Goal: Task Accomplishment & Management: Manage account settings

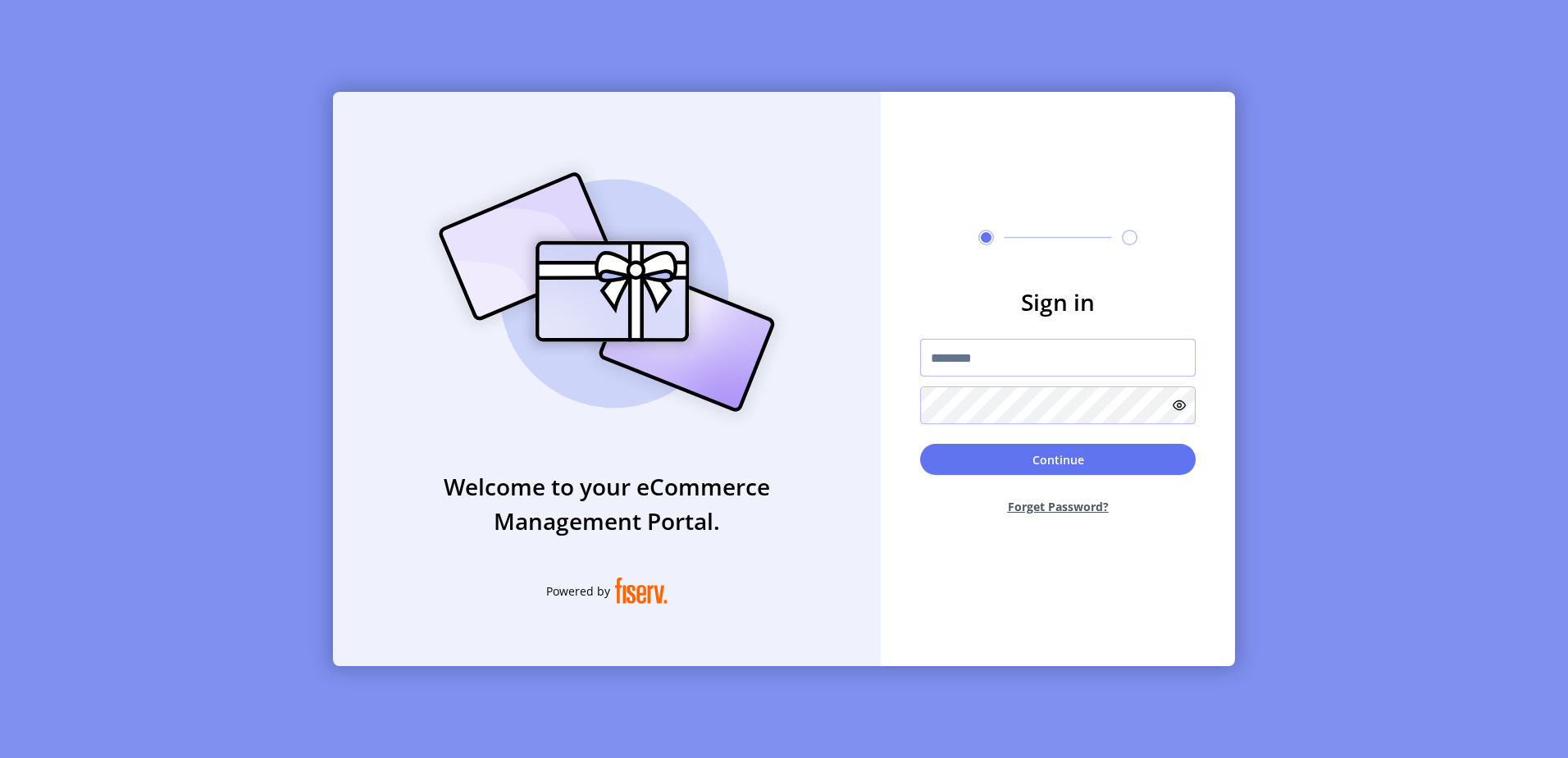
click at [990, 363] on input "text" at bounding box center [1058, 357] width 275 height 38
click at [1098, 344] on input "**********" at bounding box center [1058, 357] width 275 height 38
type input "**********"
click at [921, 444] on button "Continue" at bounding box center [1058, 459] width 275 height 32
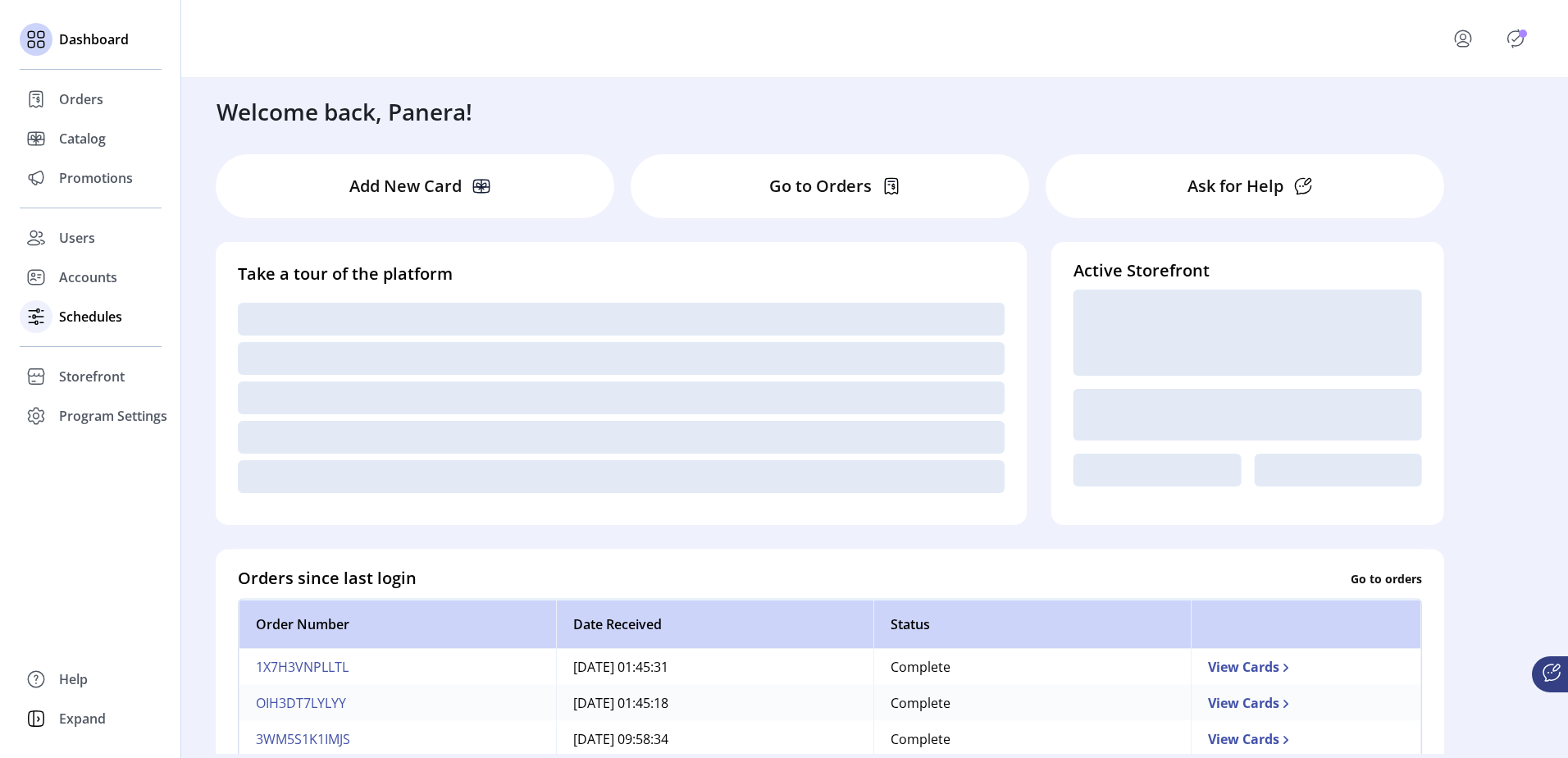
click at [89, 317] on span "Schedules" at bounding box center [91, 316] width 63 height 20
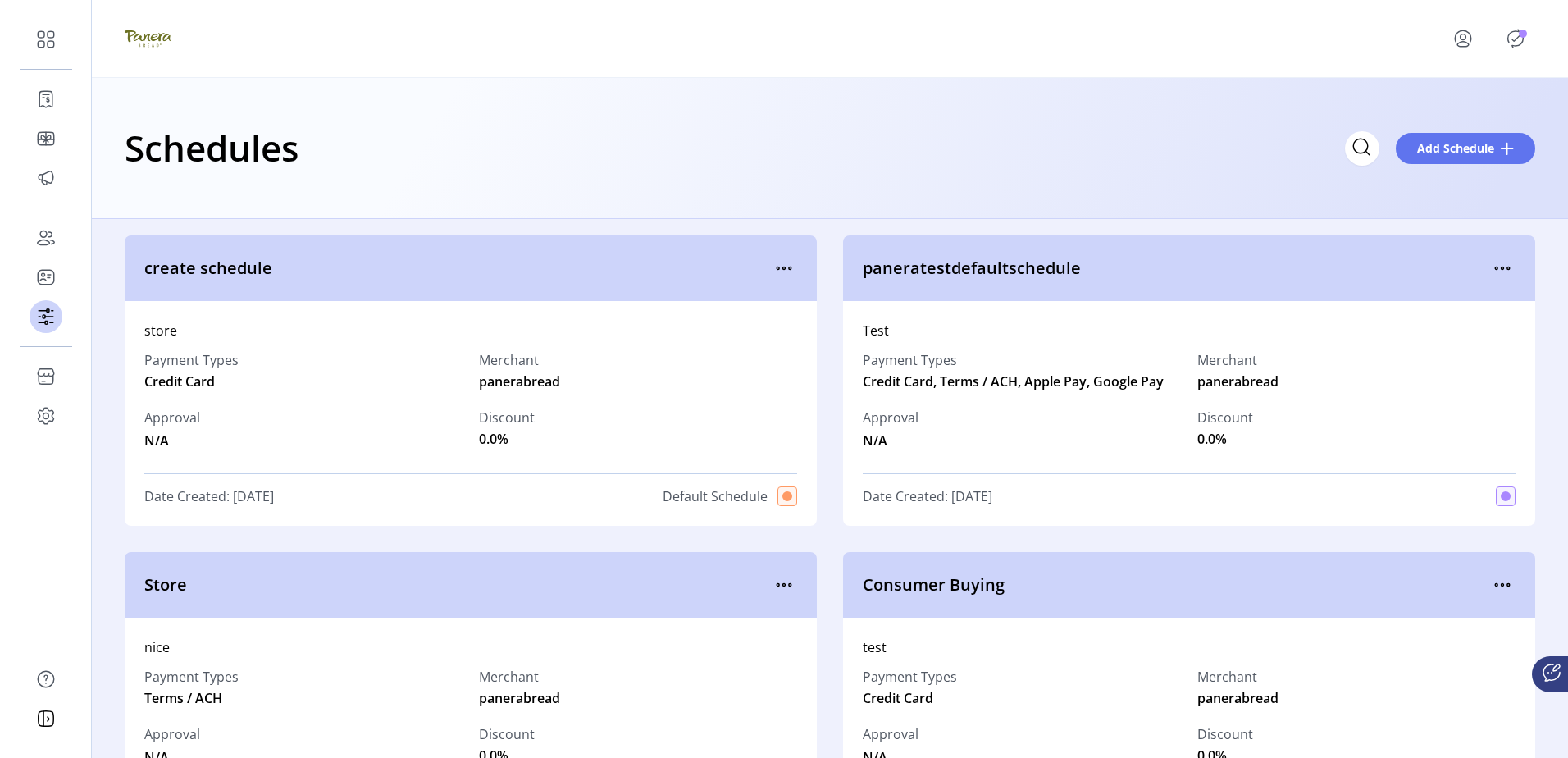
click at [1531, 43] on span "Publisher Panel" at bounding box center [1538, 38] width 20 height 13
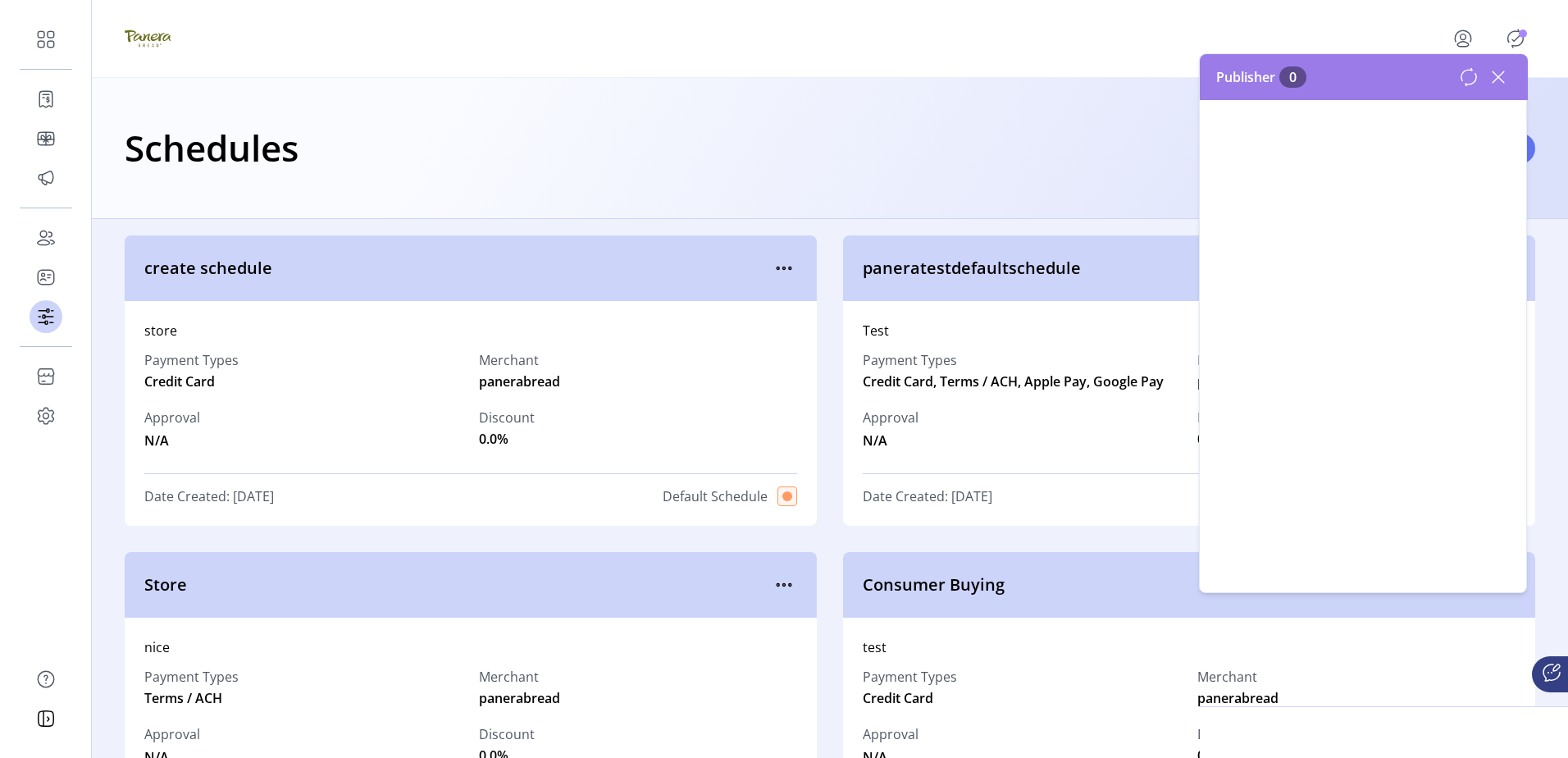
click at [1523, 38] on icon "Publisher Panel" at bounding box center [1516, 38] width 16 height 18
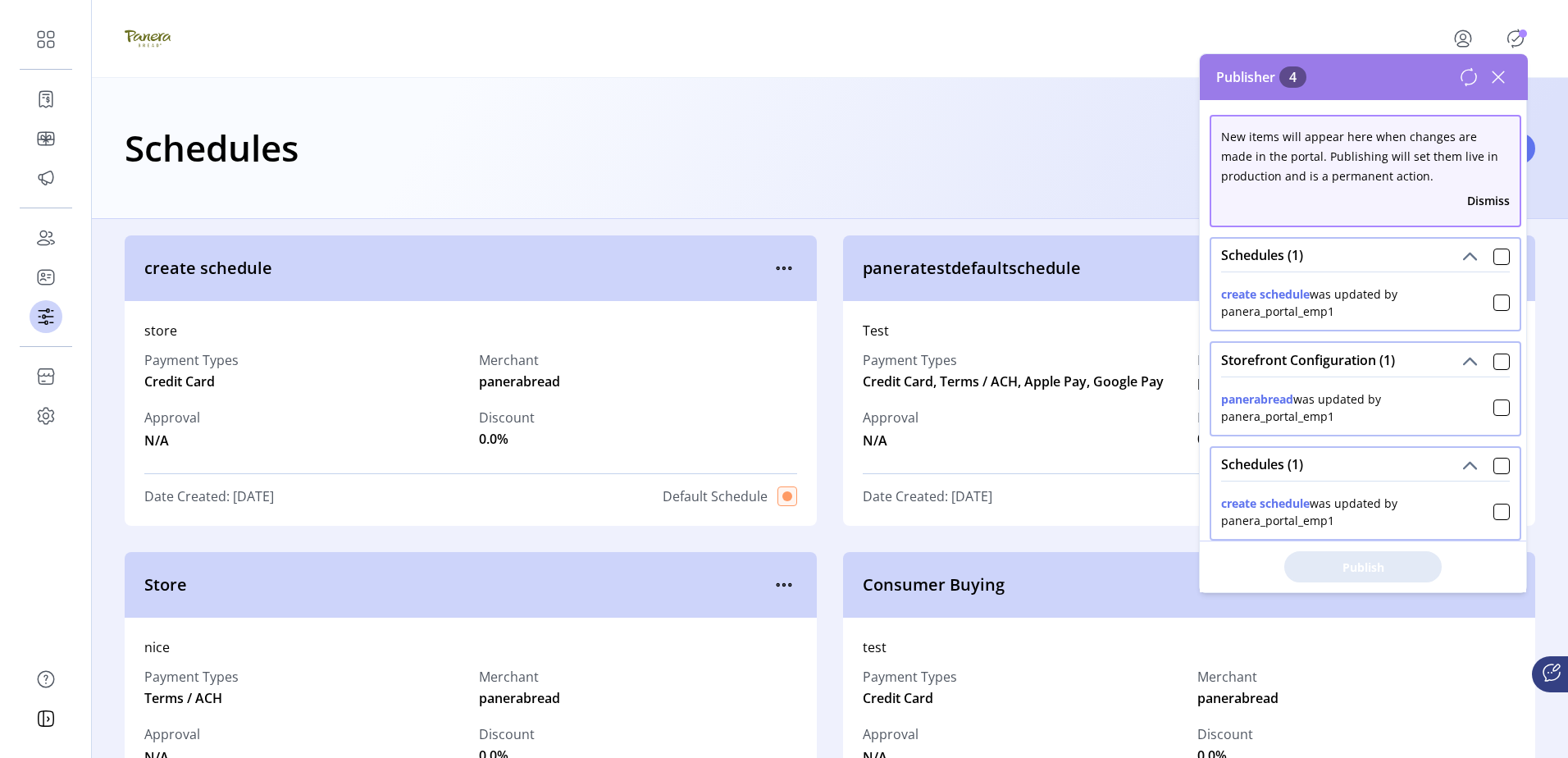
click at [1520, 38] on icon "Publisher Panel" at bounding box center [1516, 38] width 26 height 26
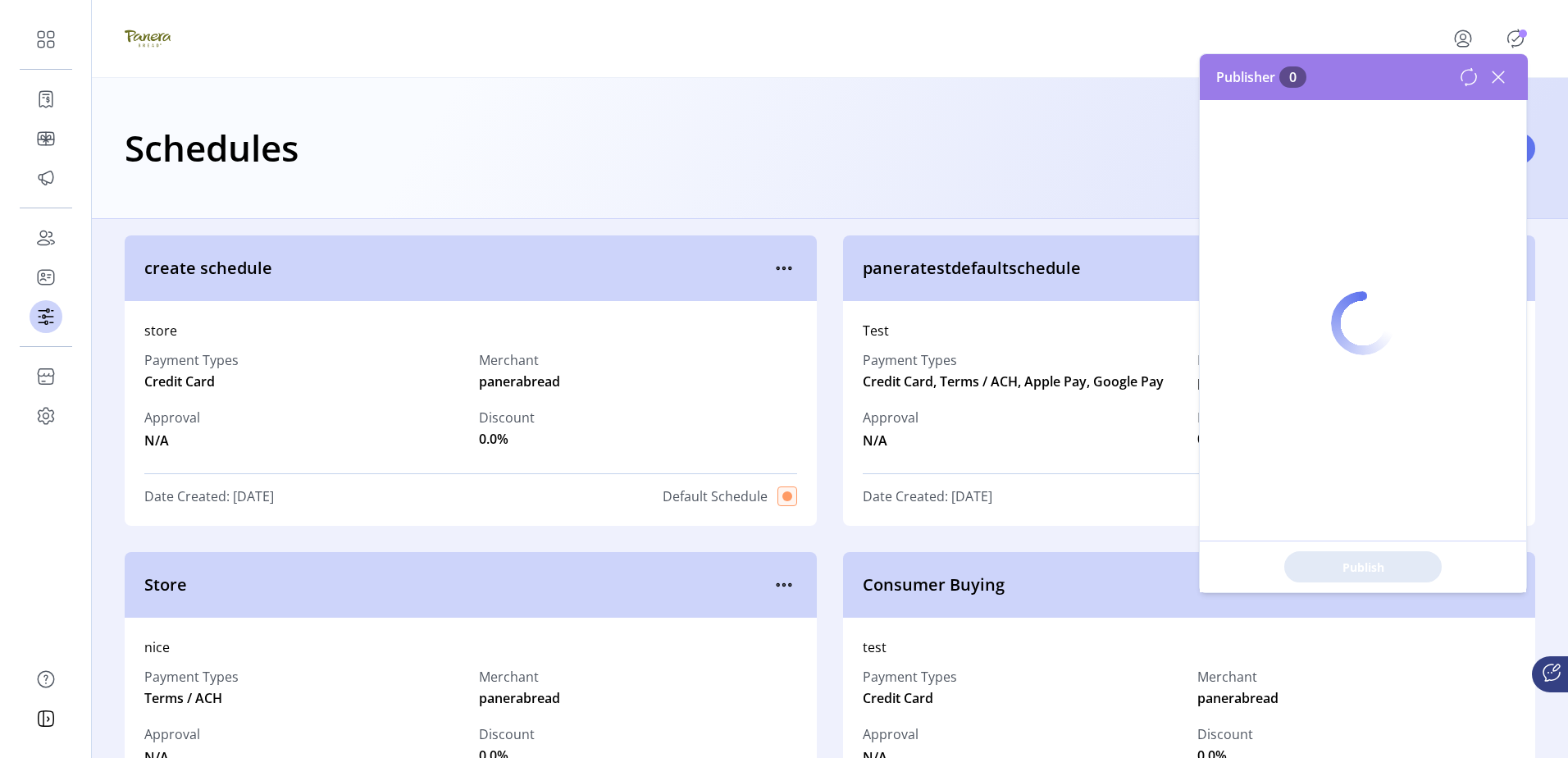
click at [778, 108] on div "Schedules Add Schedule" at bounding box center [831, 149] width 1477 height 141
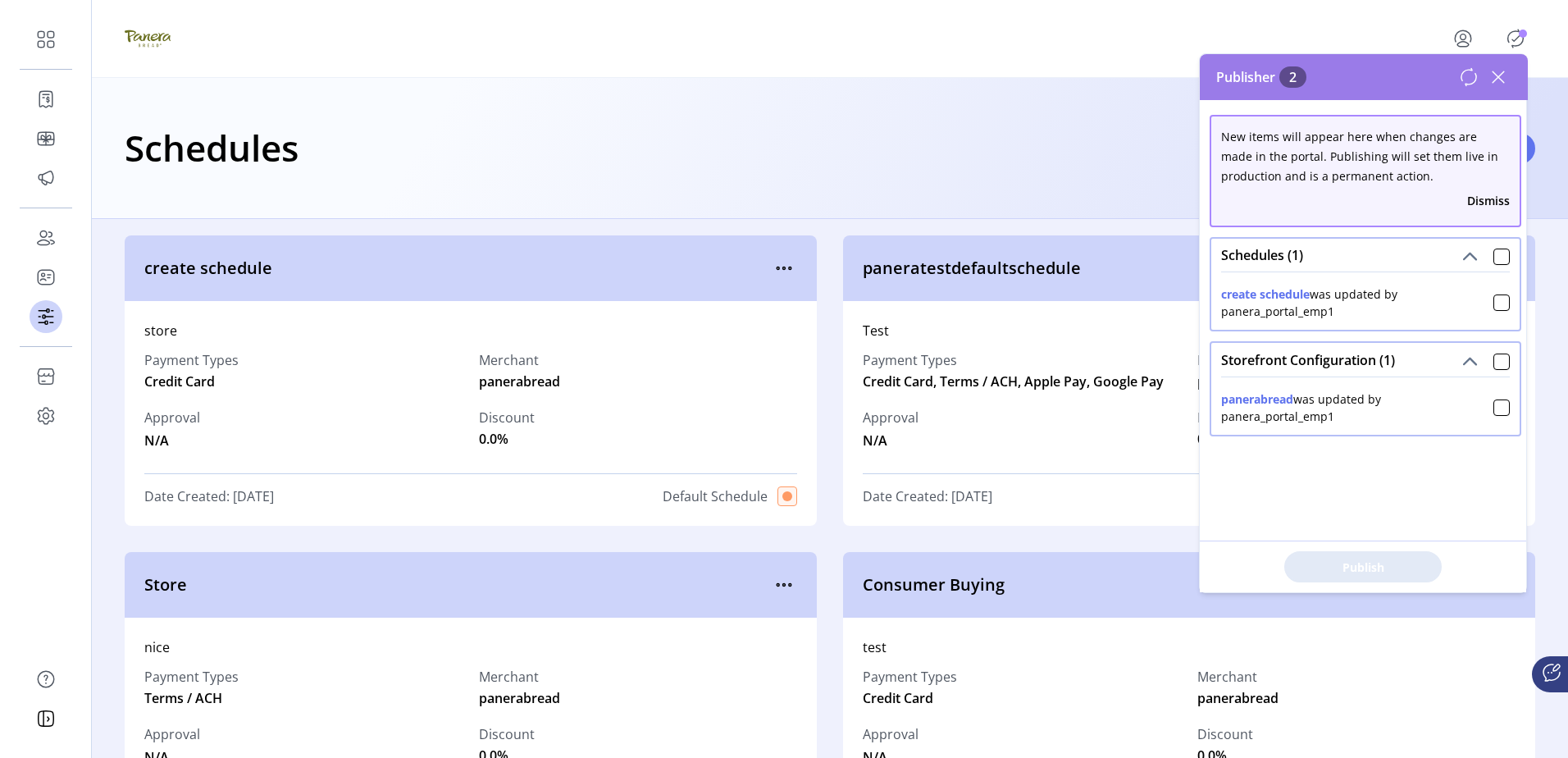
drag, startPoint x: 801, startPoint y: 139, endPoint x: 682, endPoint y: 94, distance: 127.2
click at [801, 139] on div "Schedules Add Schedule" at bounding box center [830, 148] width 1411 height 58
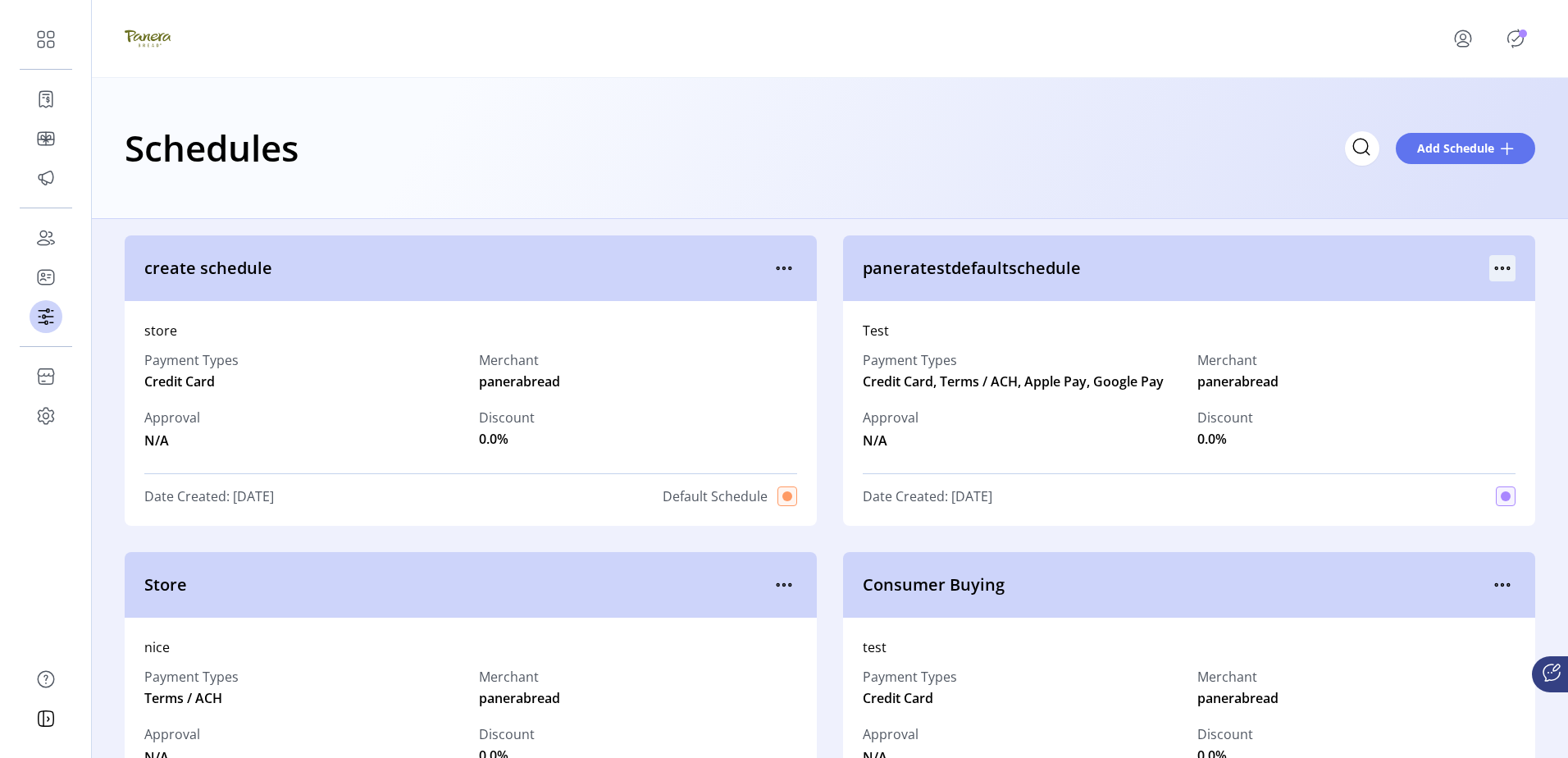
click at [1503, 257] on div at bounding box center [1503, 268] width 26 height 26
click at [1498, 263] on icon "menu" at bounding box center [1503, 268] width 26 height 26
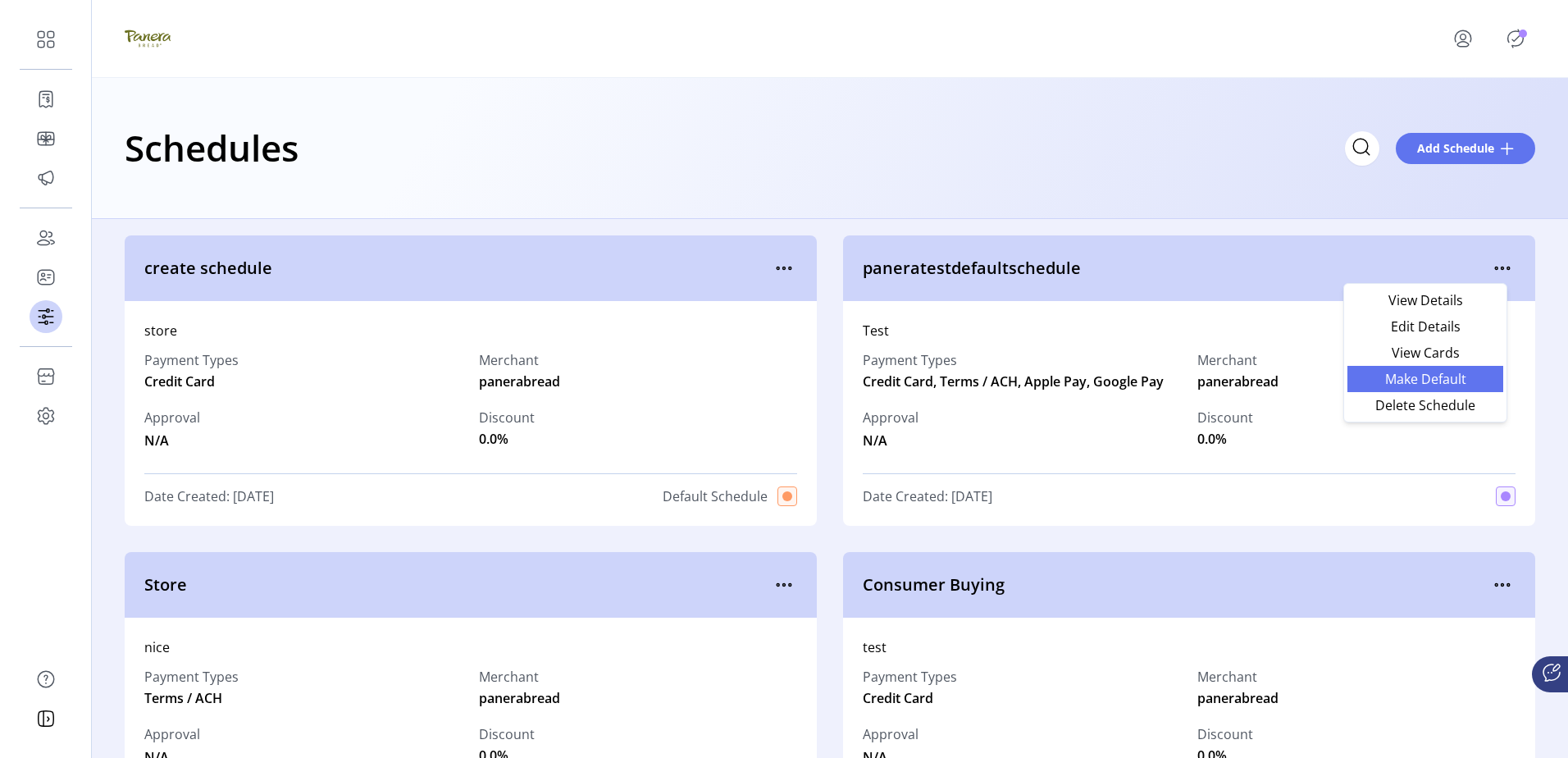
click at [1424, 385] on span "Make Default" at bounding box center [1426, 379] width 136 height 13
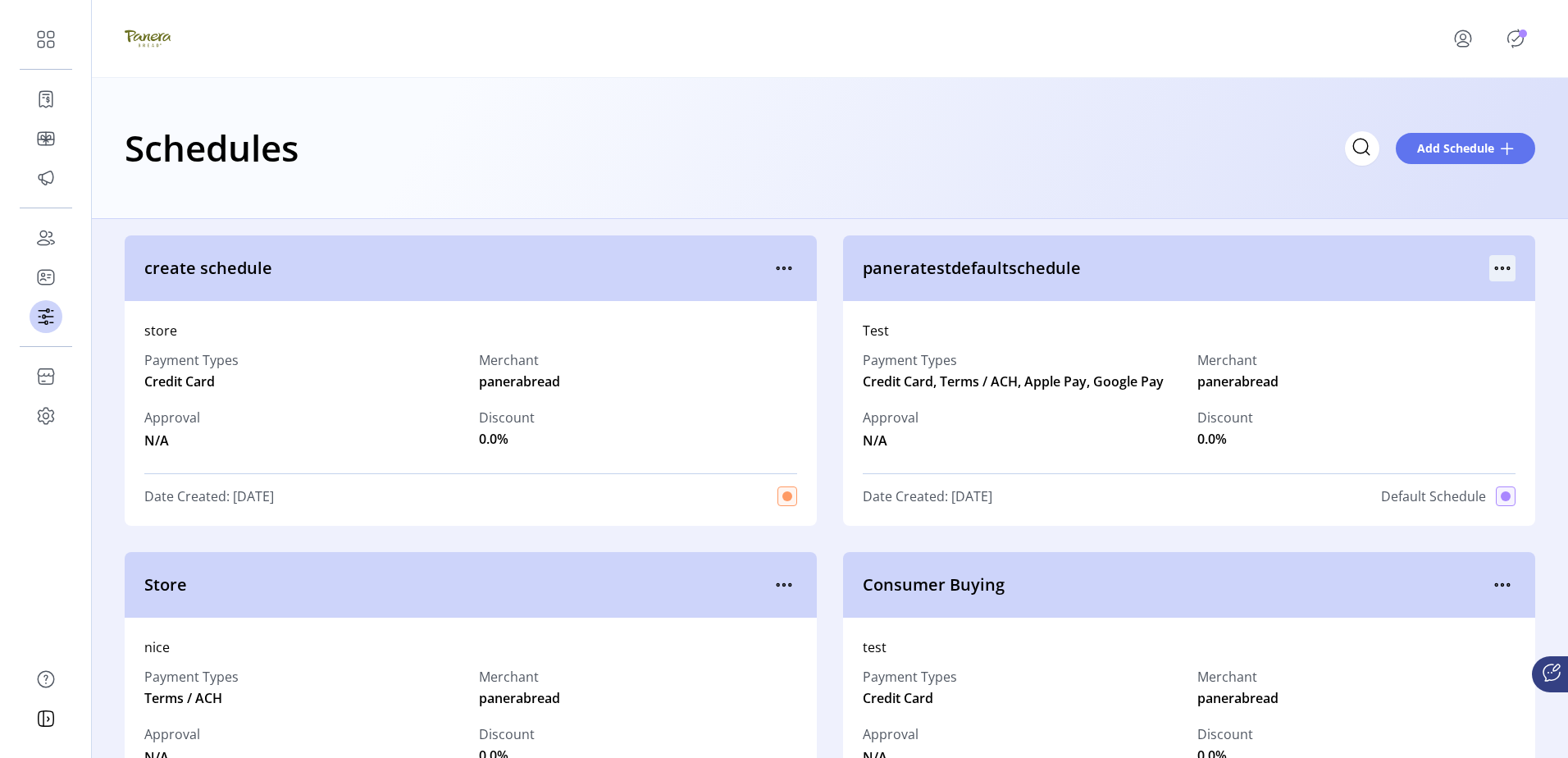
click at [1496, 259] on icon "menu" at bounding box center [1503, 268] width 26 height 26
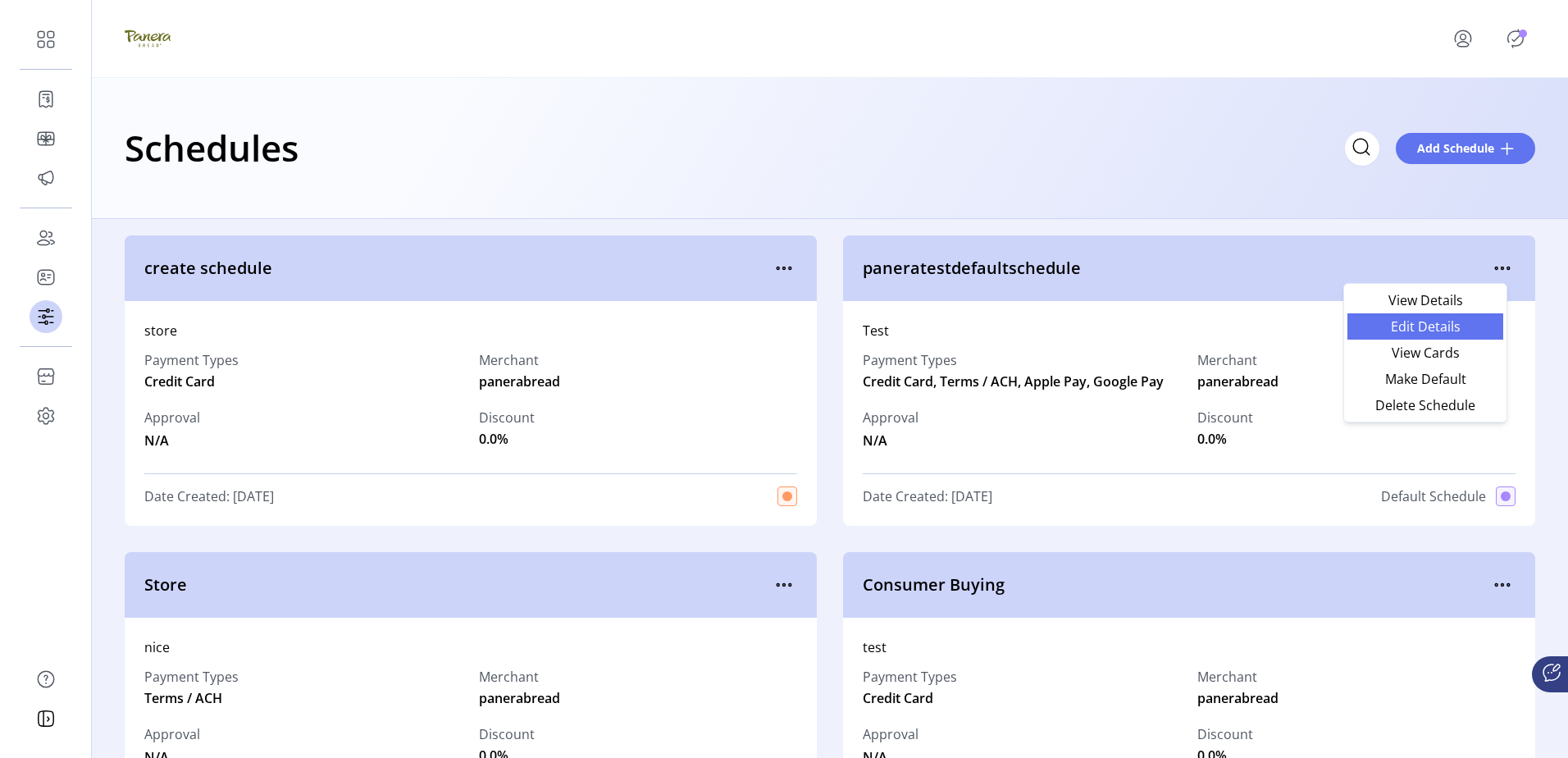
click at [1411, 330] on span "Edit Details" at bounding box center [1426, 326] width 136 height 13
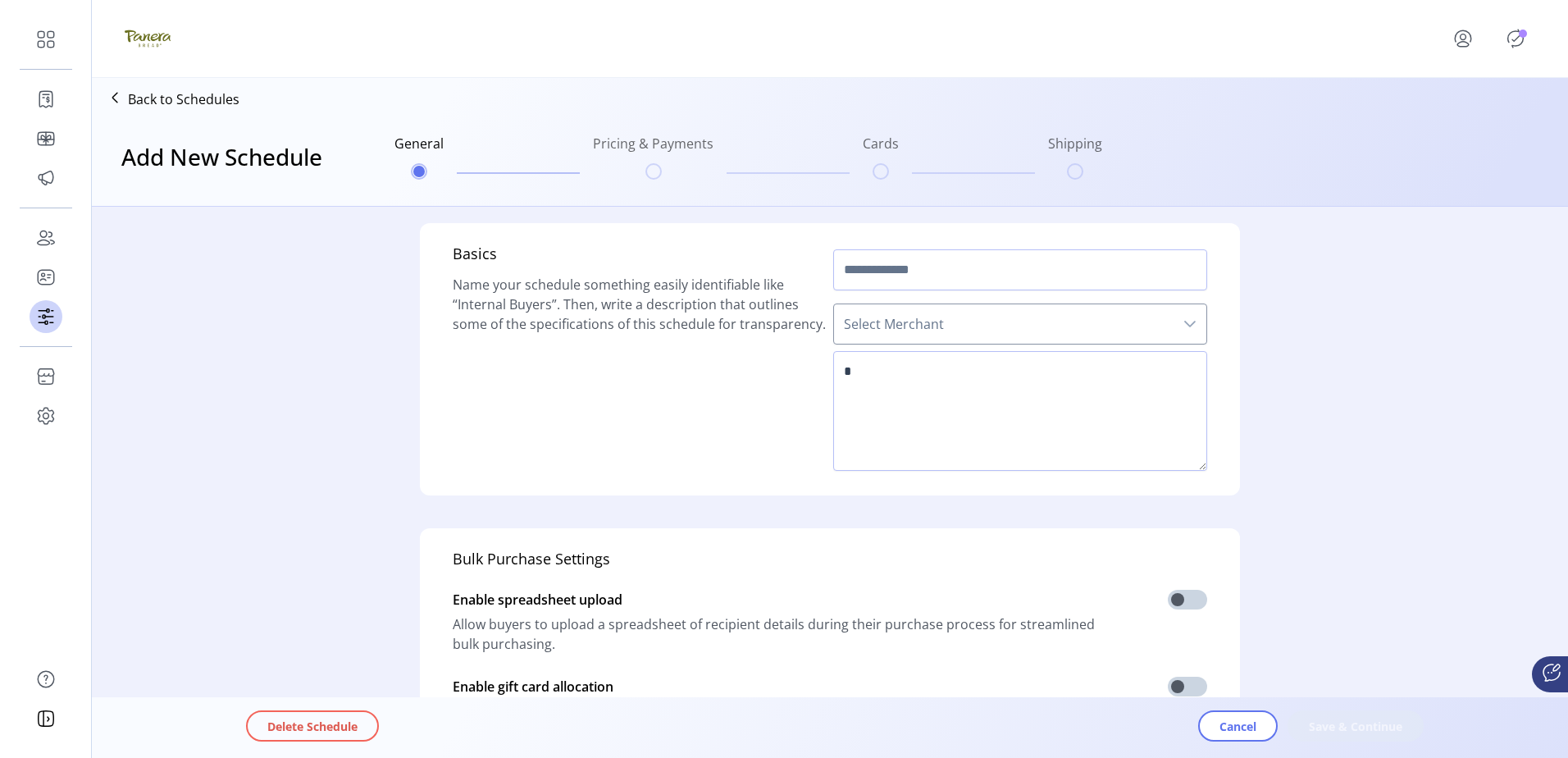
type input "**********"
type textarea "****"
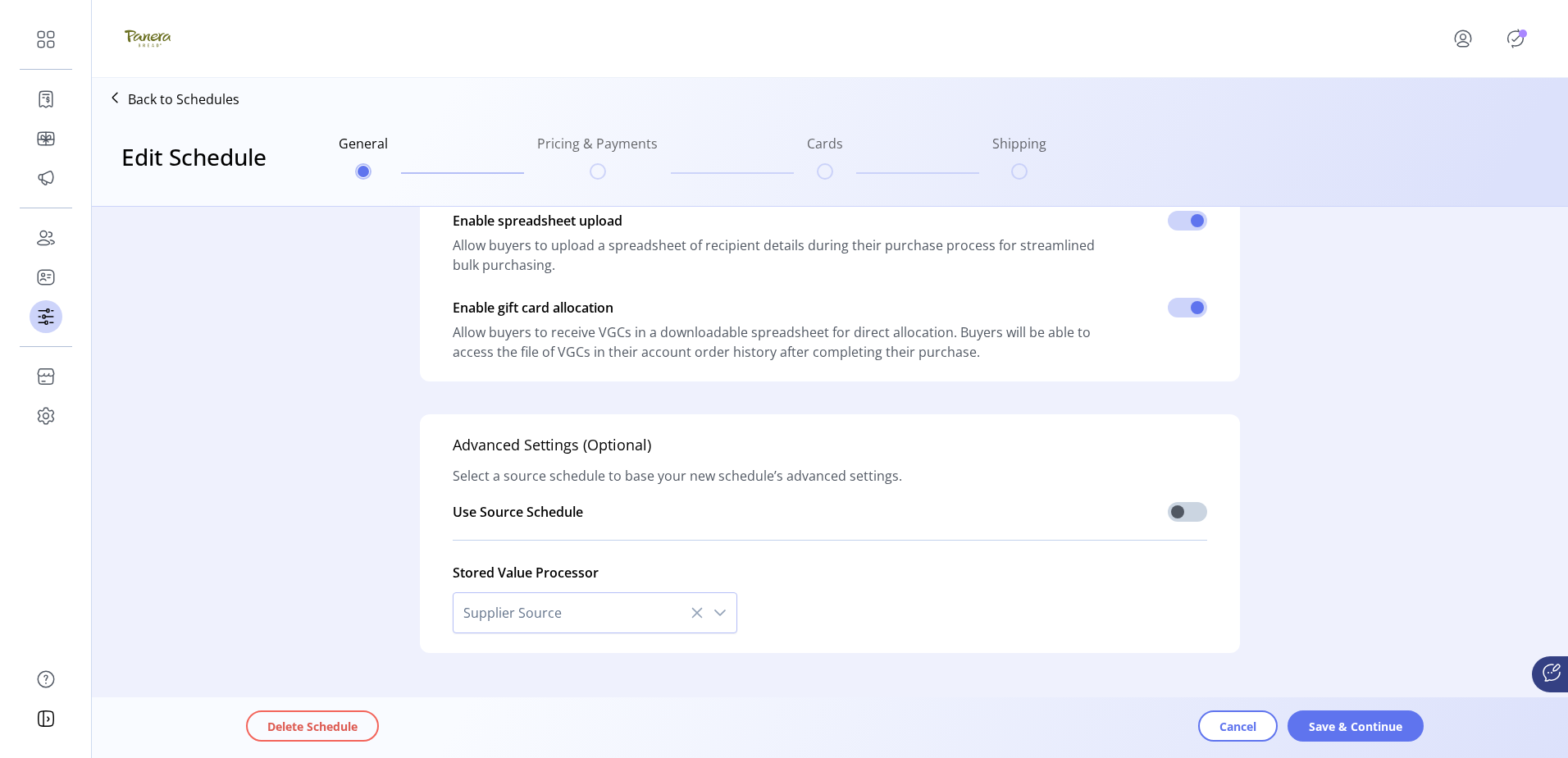
scroll to position [412, 0]
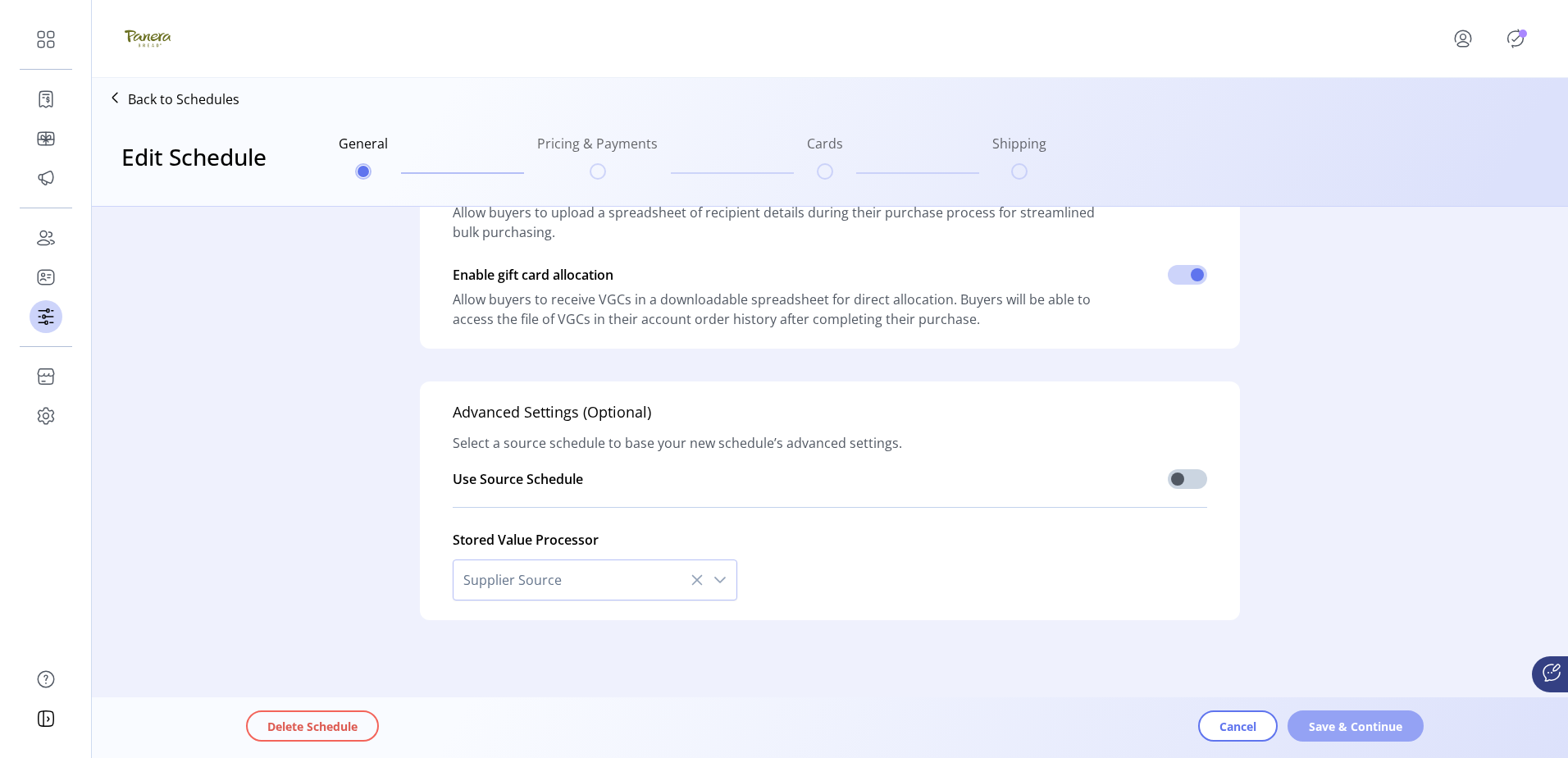
click at [1332, 711] on button "Save & Continue" at bounding box center [1356, 726] width 136 height 32
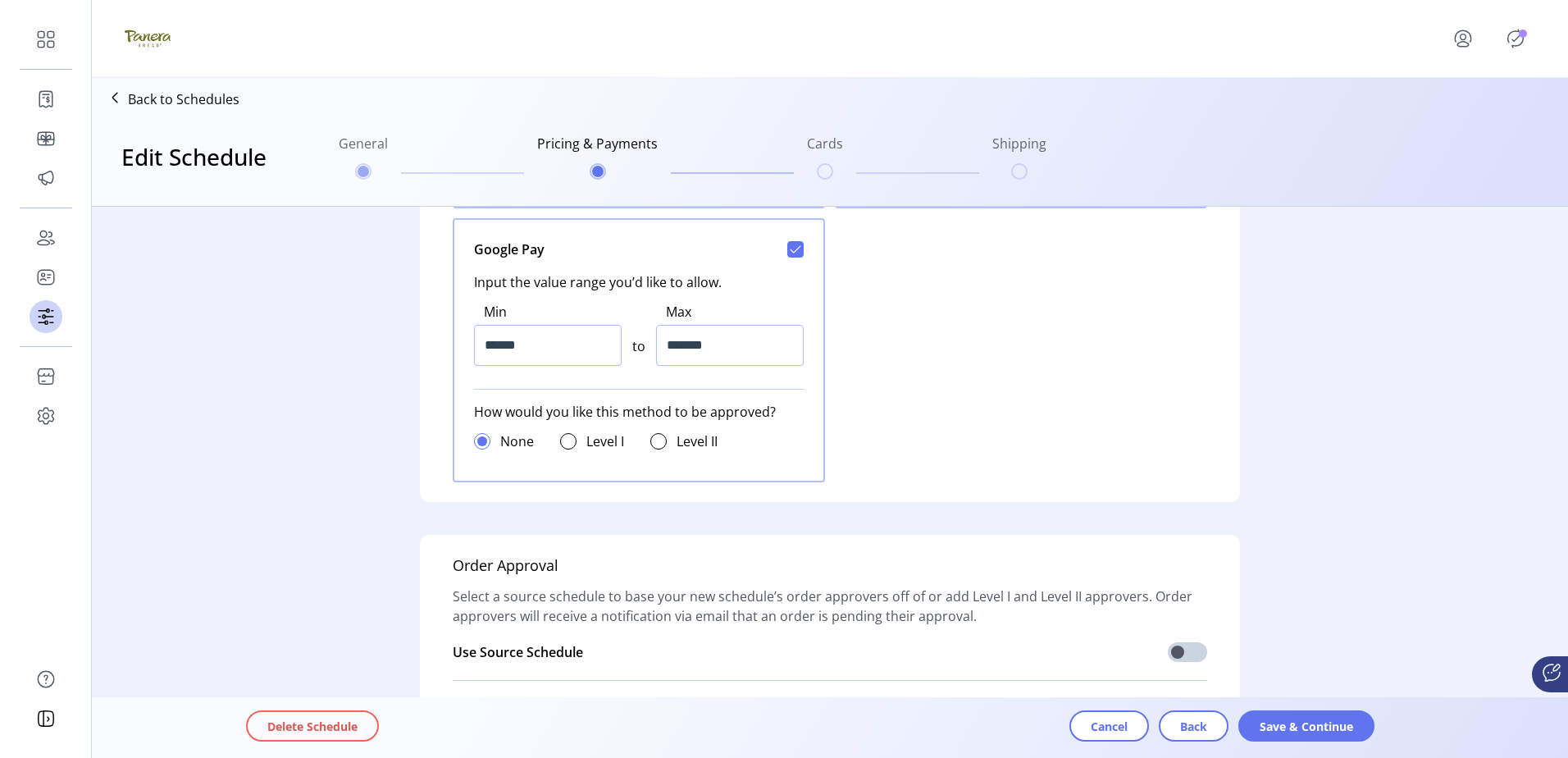
scroll to position [1314, 0]
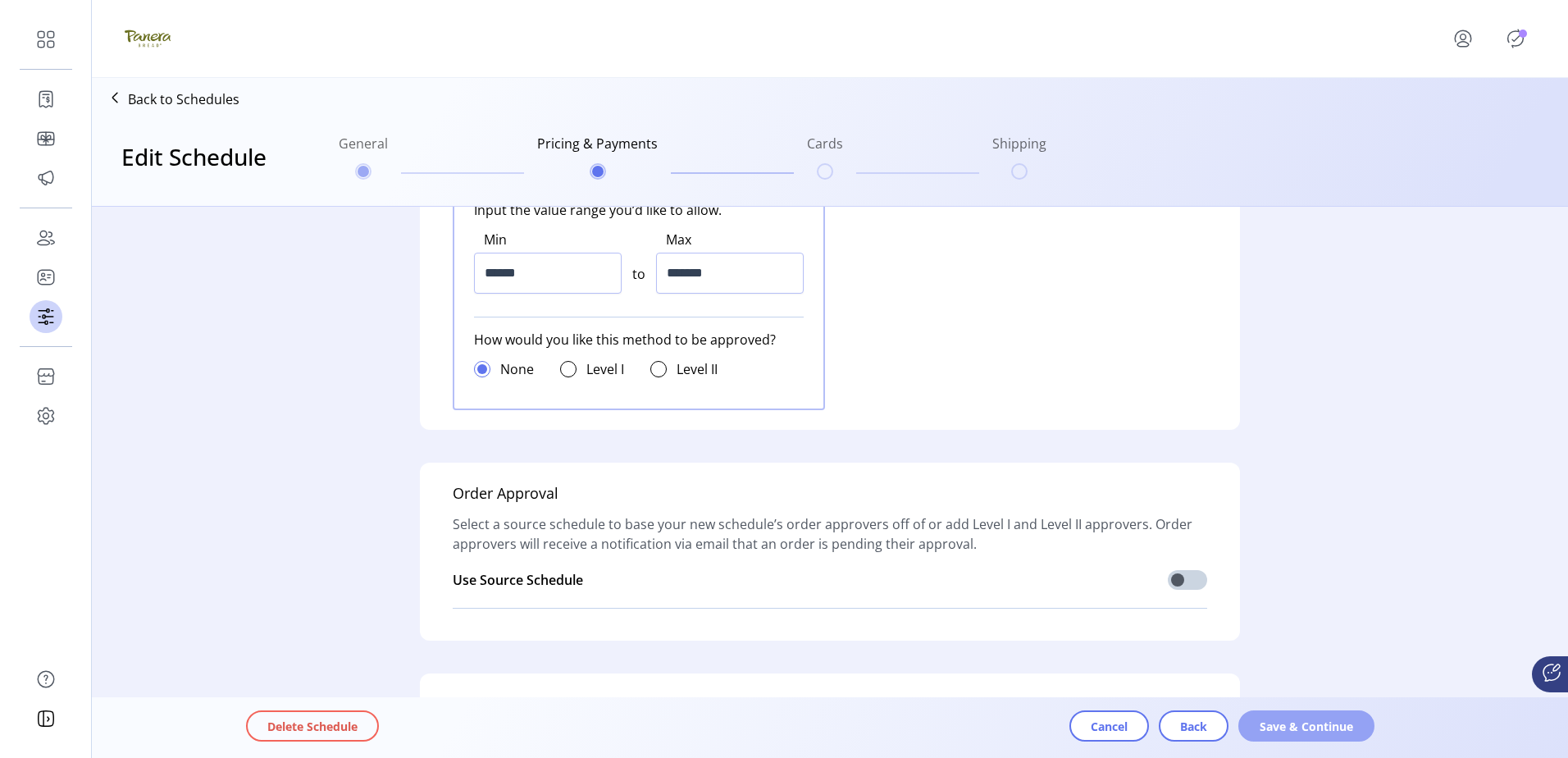
click at [1304, 712] on button "Save & Continue" at bounding box center [1307, 726] width 136 height 32
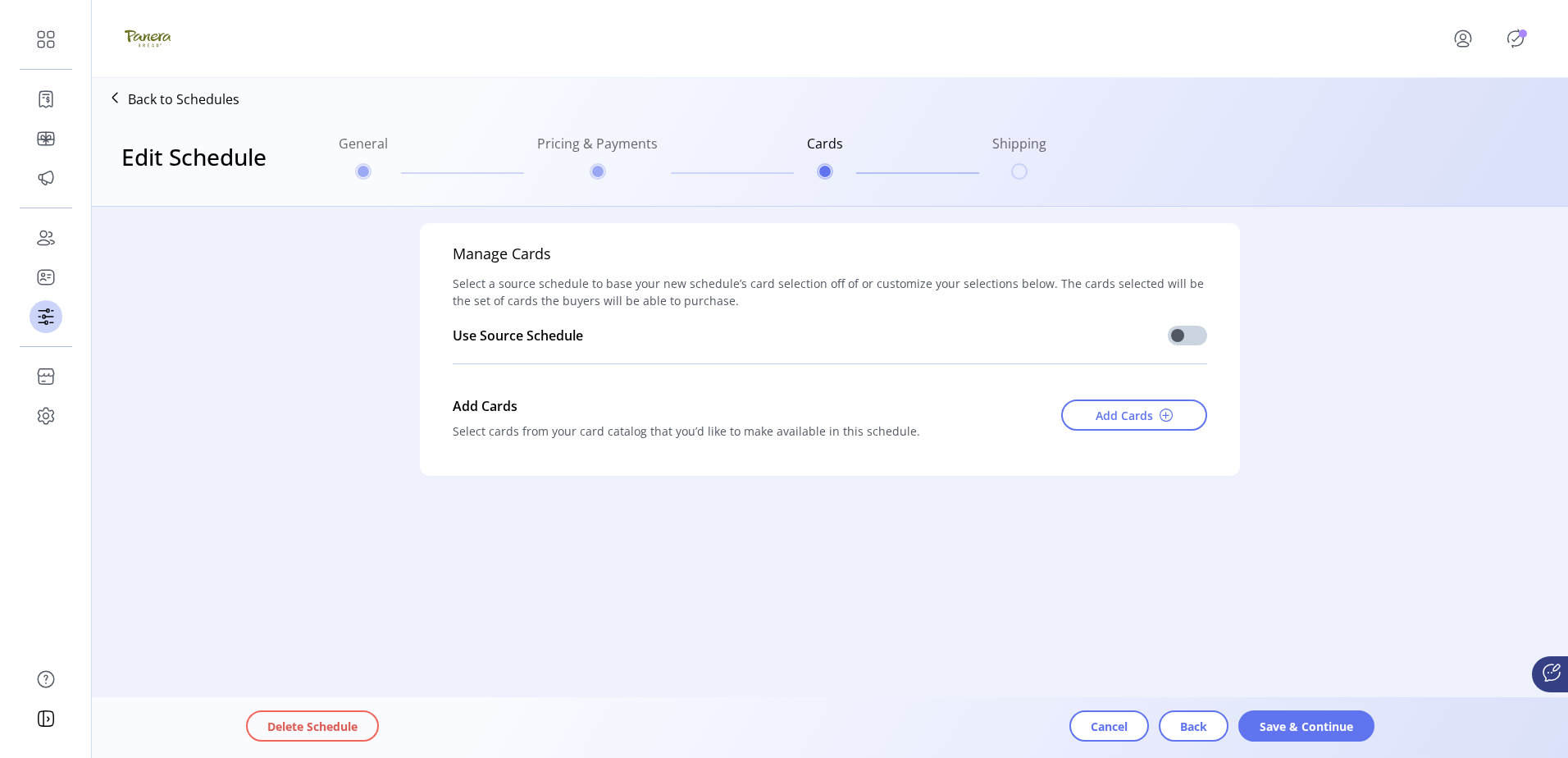
scroll to position [0, 0]
click at [1309, 716] on button "Save & Continue" at bounding box center [1307, 726] width 136 height 32
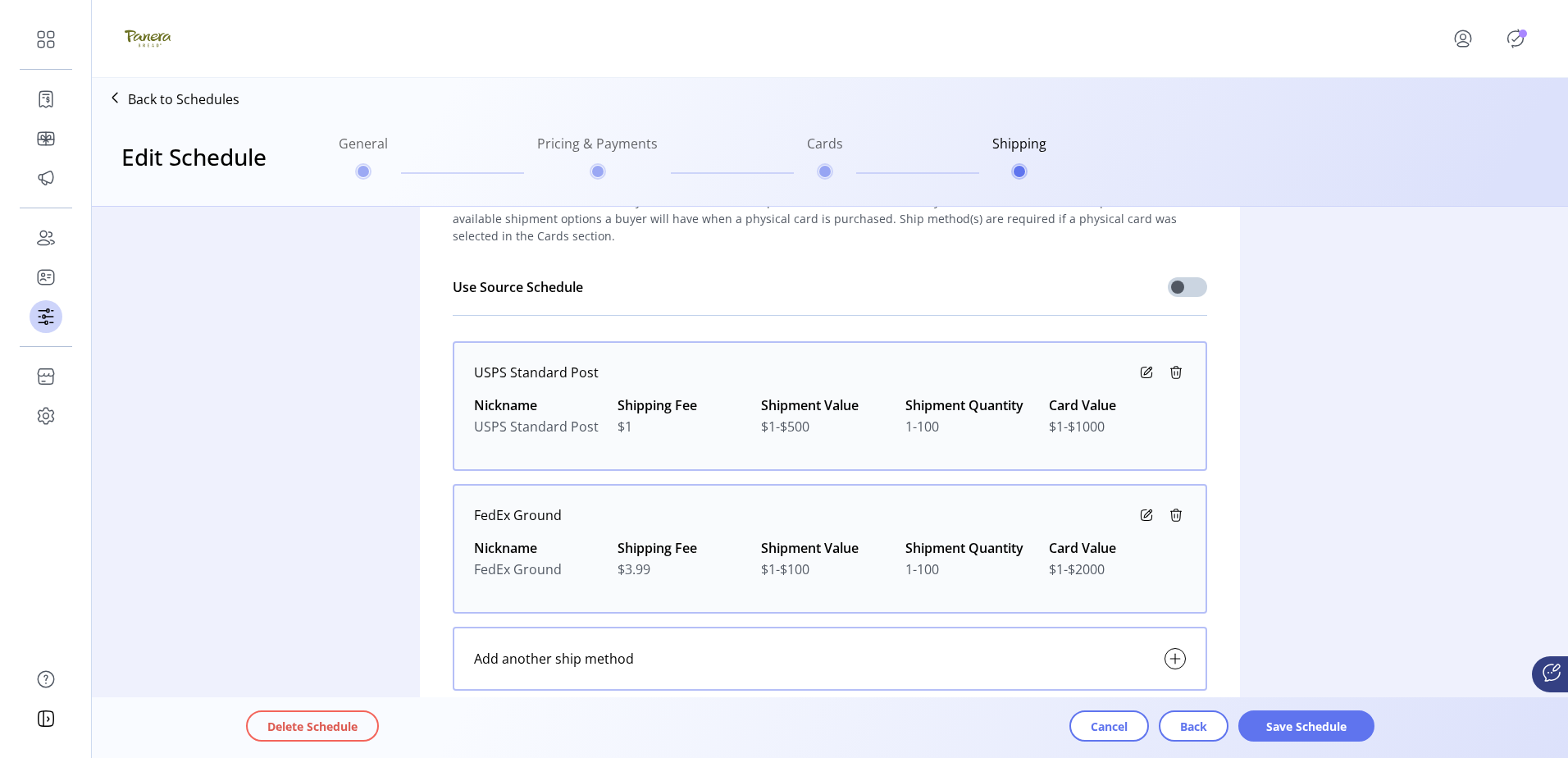
scroll to position [164, 0]
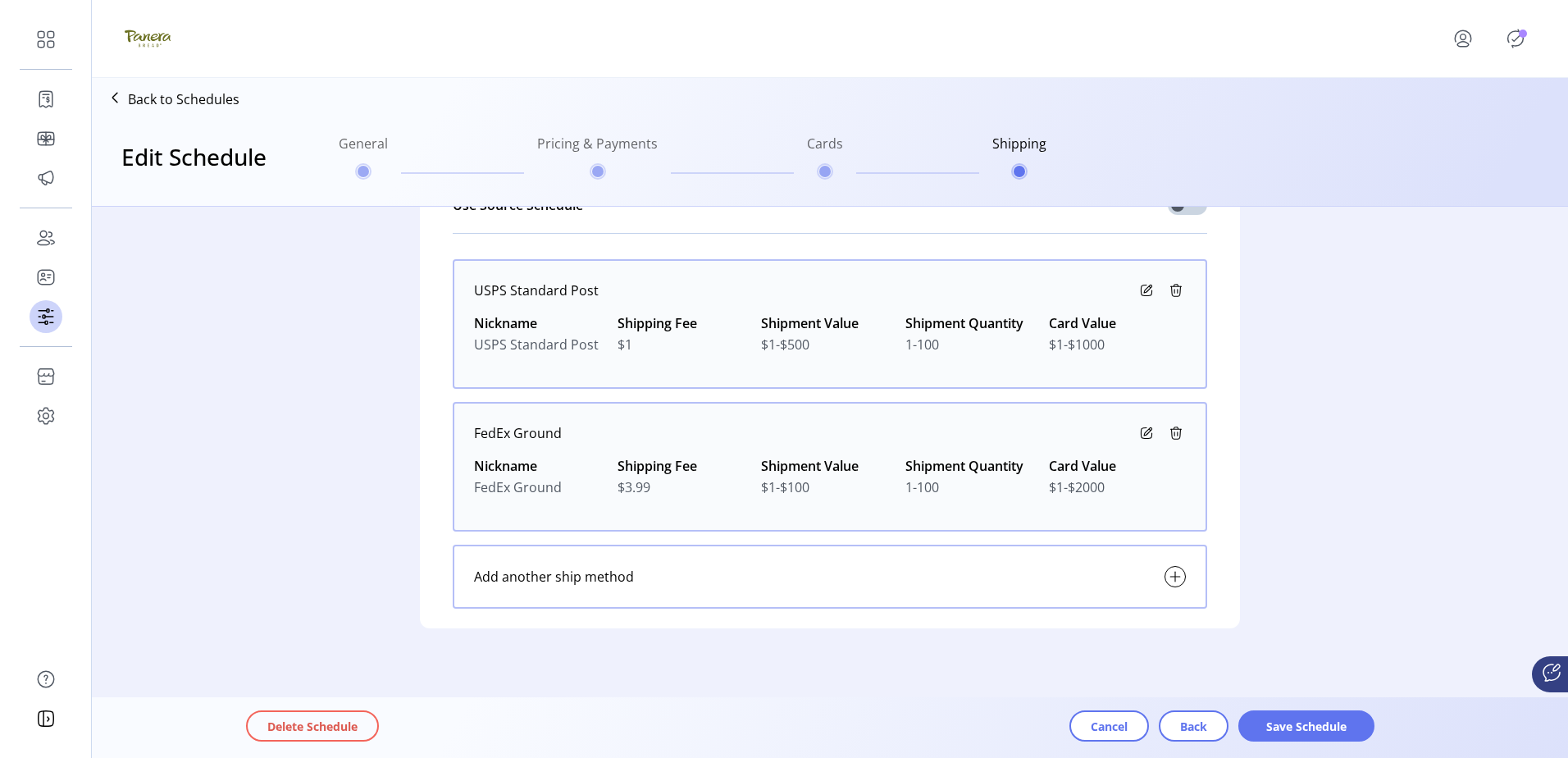
click at [1144, 289] on icon at bounding box center [1146, 290] width 20 height 20
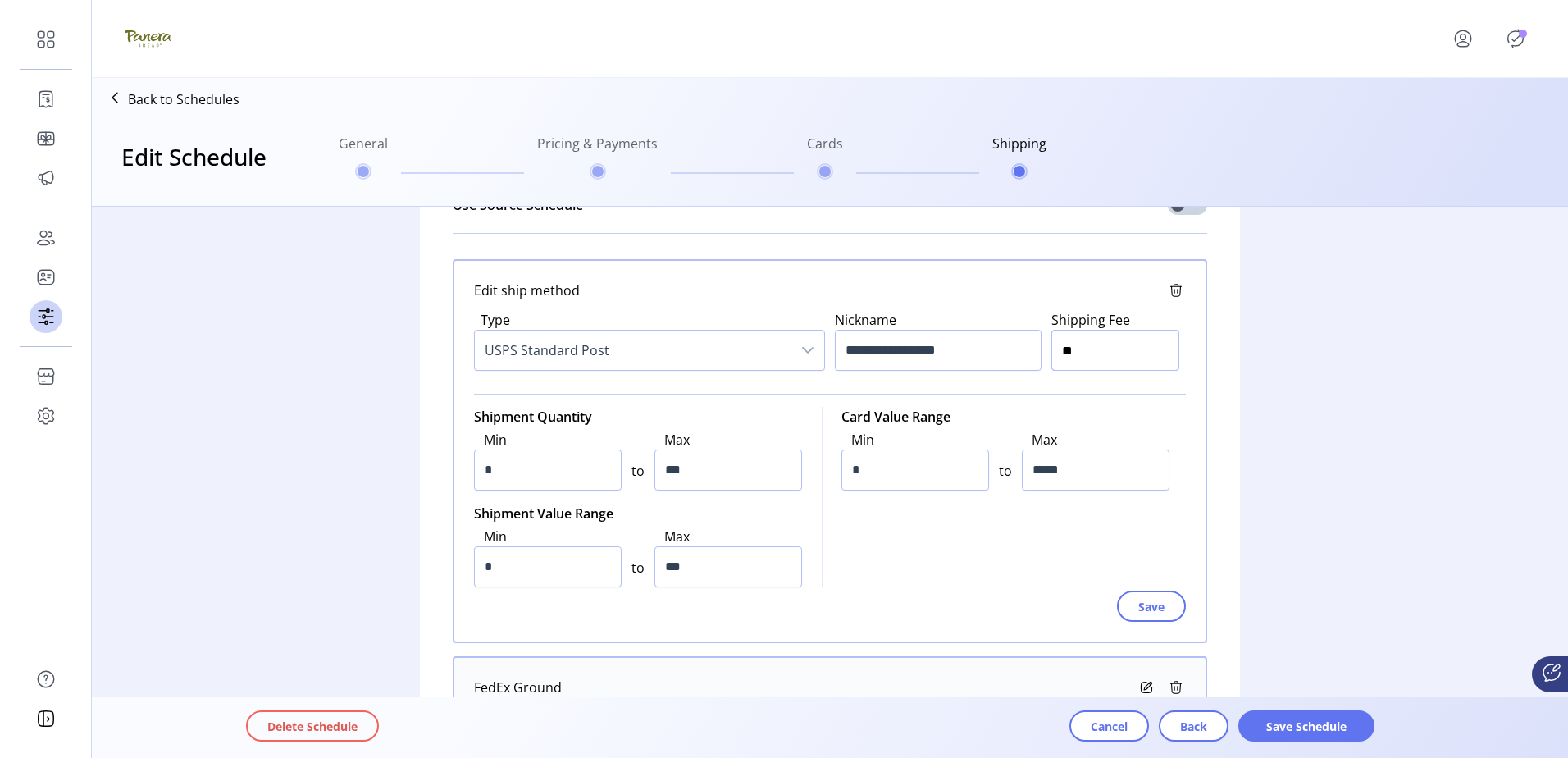
click at [967, 362] on div "**********" at bounding box center [831, 340] width 712 height 80
type input "**"
click at [1294, 726] on span "Save Schedule" at bounding box center [1307, 726] width 94 height 18
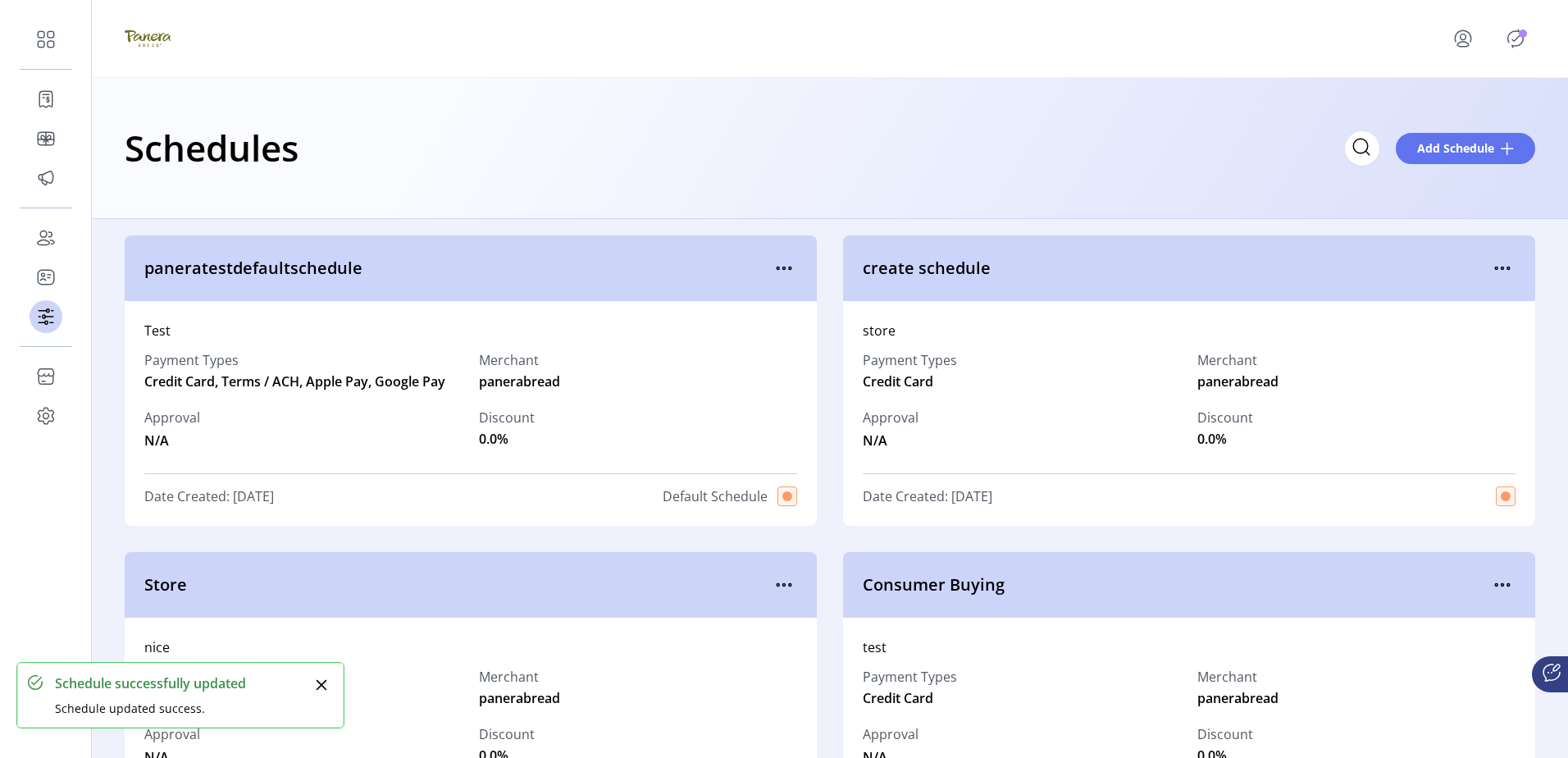
click at [1517, 38] on icon "Publisher Panel" at bounding box center [1516, 39] width 7 height 6
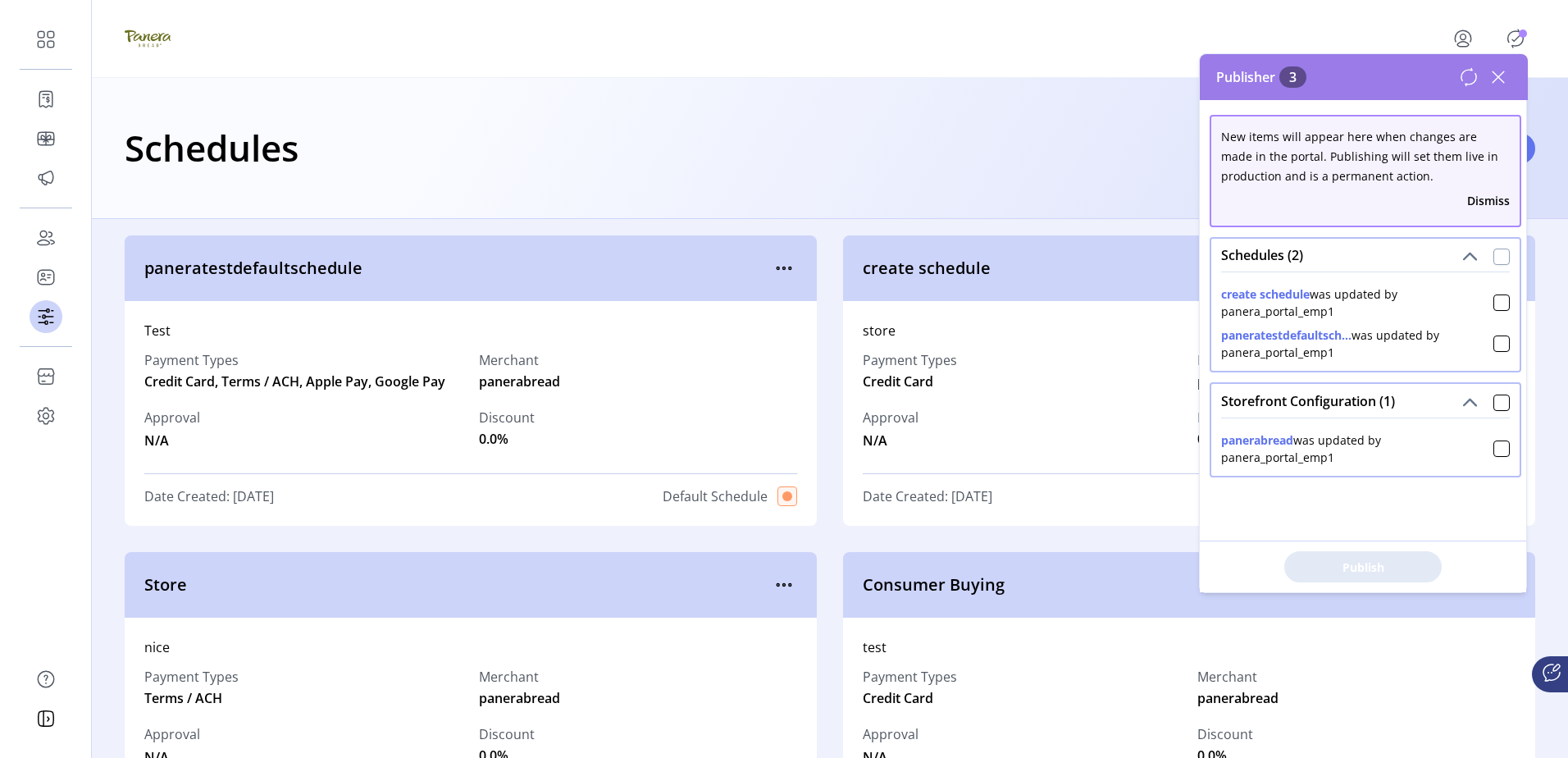
click at [1495, 257] on div at bounding box center [1502, 257] width 17 height 17
click at [1498, 406] on div at bounding box center [1502, 403] width 17 height 17
click at [1416, 562] on span "Publish 3 Items" at bounding box center [1362, 567] width 114 height 18
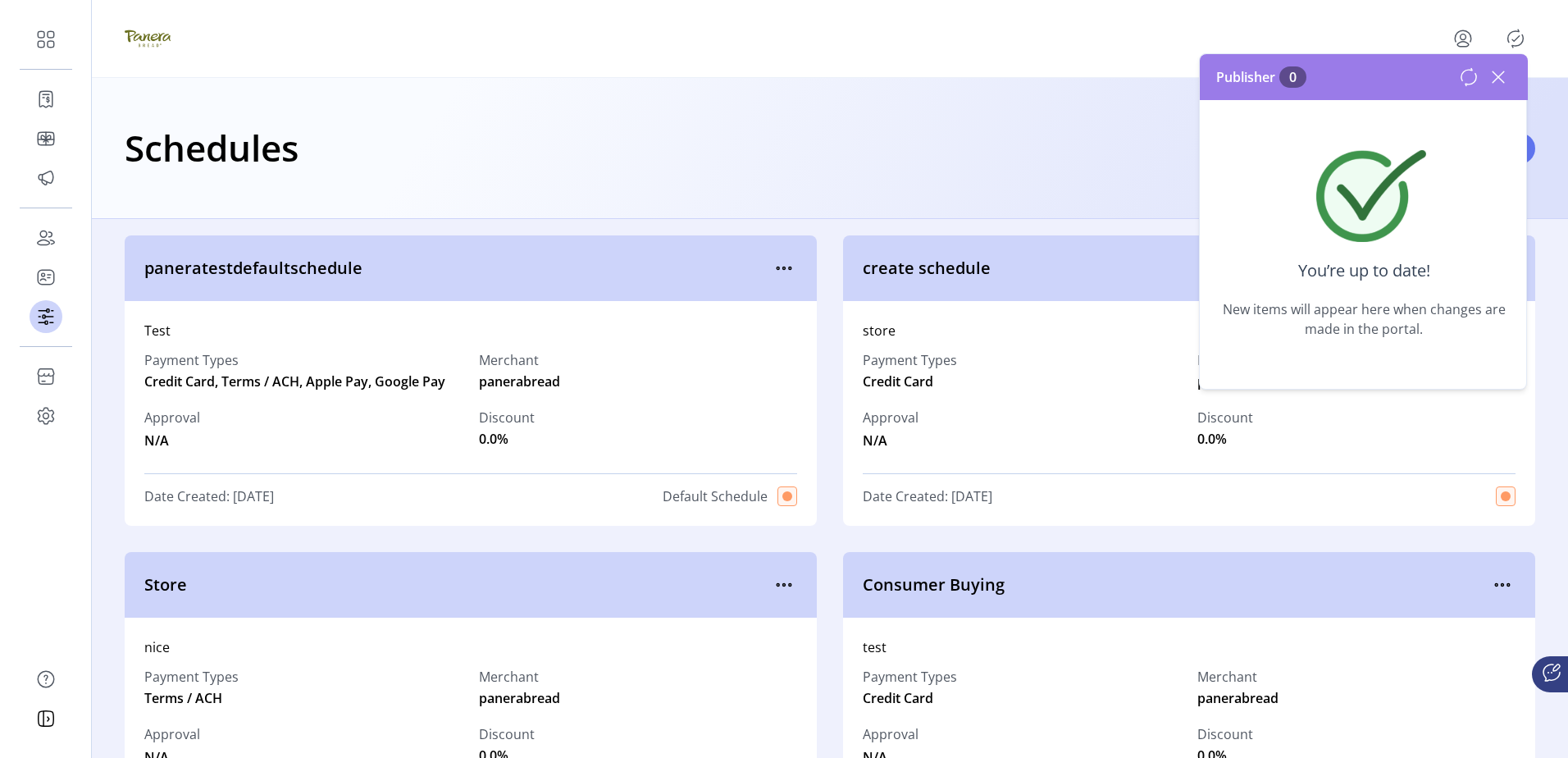
click at [1495, 72] on icon at bounding box center [1498, 77] width 26 height 26
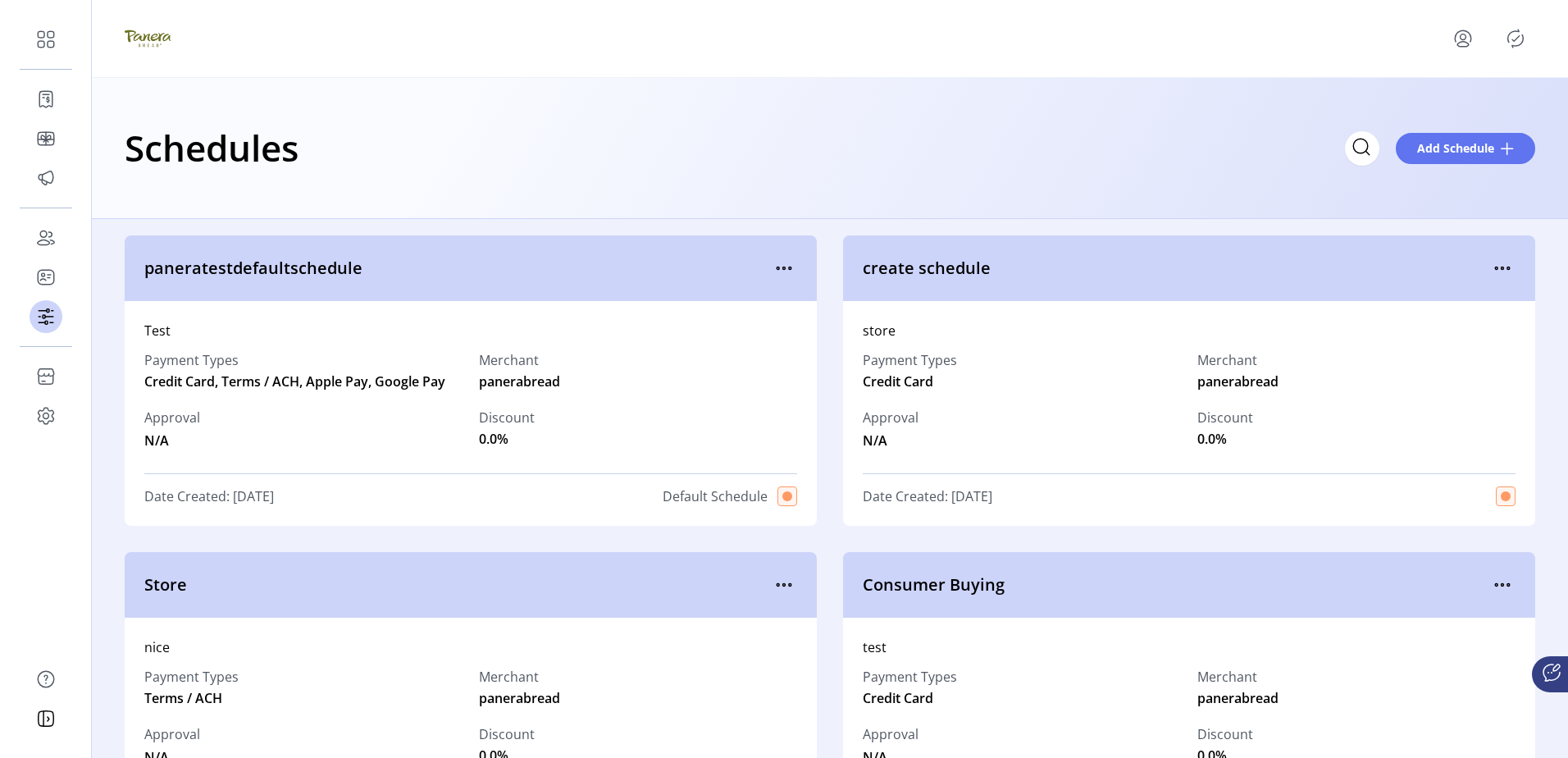
click at [1522, 25] on p-avatar "Publisher Panel" at bounding box center [1516, 38] width 26 height 26
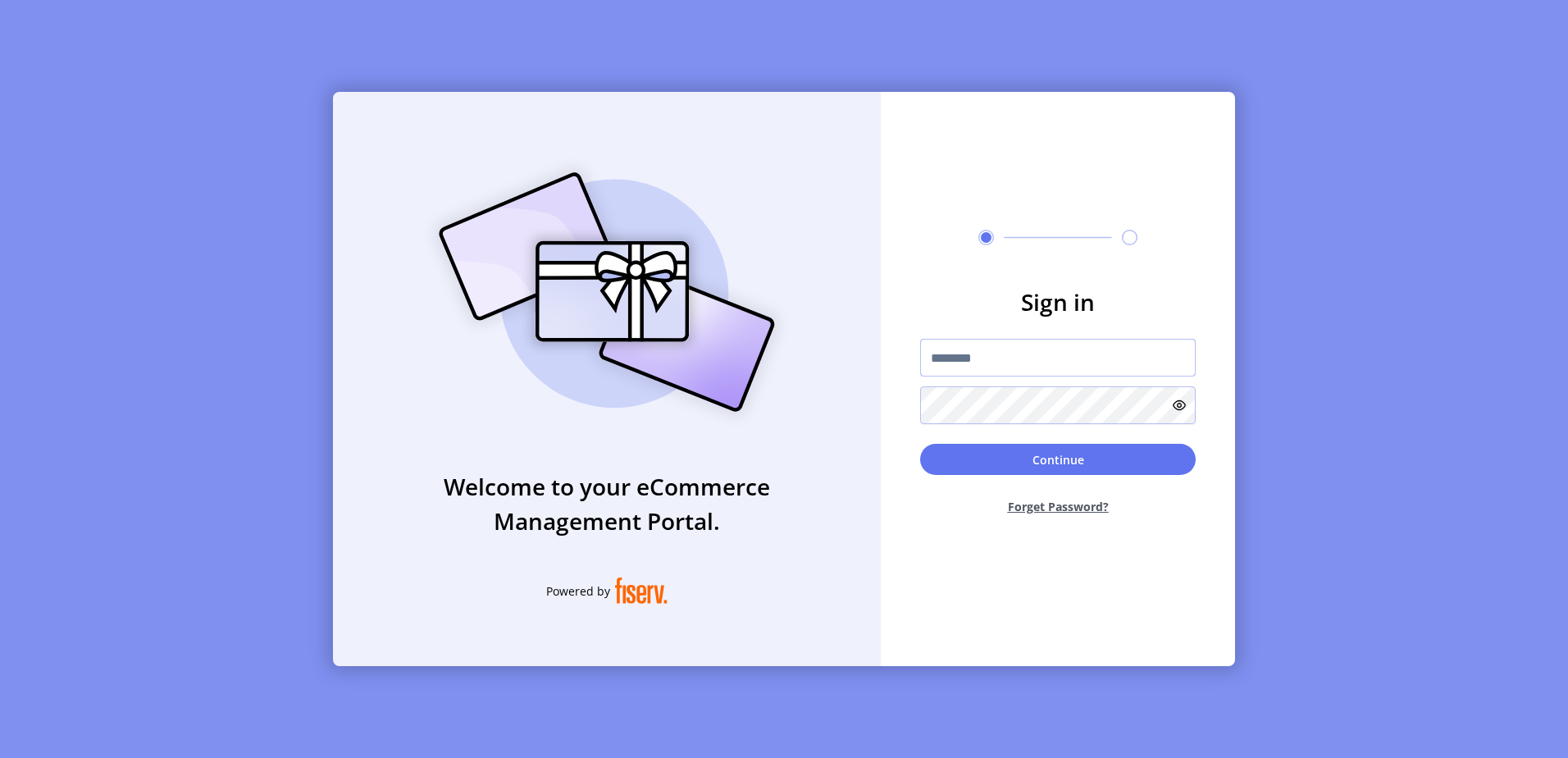
click at [1095, 348] on input "text" at bounding box center [1058, 357] width 275 height 38
